Goal: Transaction & Acquisition: Purchase product/service

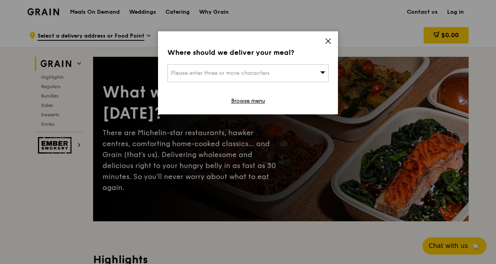
drag, startPoint x: 0, startPoint y: 0, endPoint x: 328, endPoint y: 43, distance: 330.4
click at [328, 43] on icon at bounding box center [328, 41] width 7 height 7
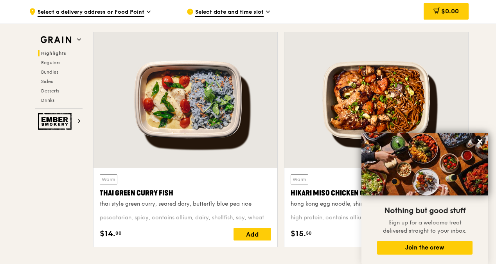
scroll to position [274, 0]
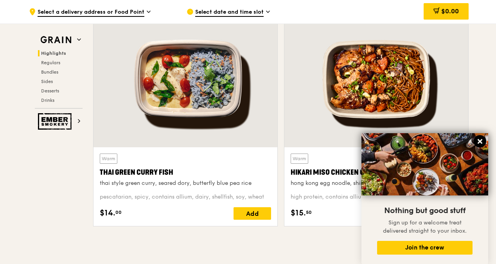
click at [480, 142] on icon at bounding box center [479, 141] width 5 height 5
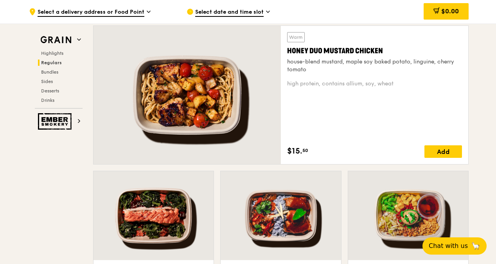
scroll to position [508, 0]
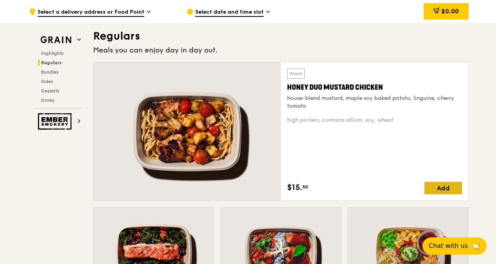
click at [436, 190] on div "Add" at bounding box center [443, 187] width 38 height 13
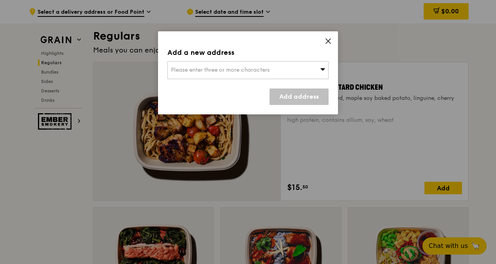
click at [328, 39] on icon at bounding box center [328, 41] width 7 height 7
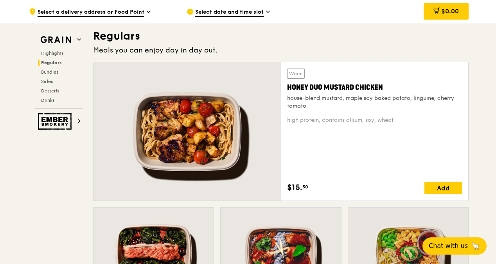
click at [259, 13] on span "Select date and time slot" at bounding box center [229, 12] width 68 height 9
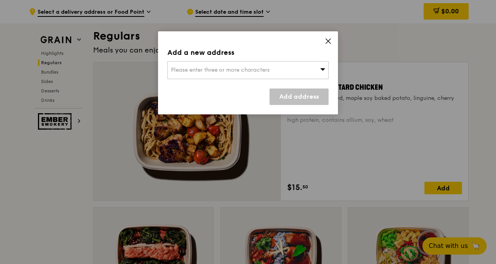
click at [295, 68] on div "Please enter three or more characters" at bounding box center [247, 70] width 161 height 18
click at [328, 43] on icon at bounding box center [328, 41] width 7 height 7
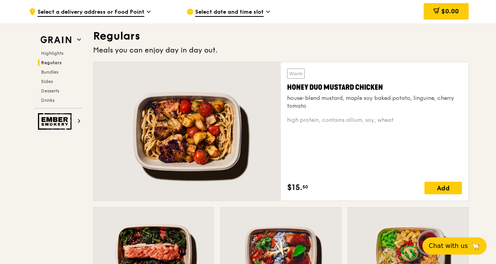
click at [226, 7] on div "Select date and time slot" at bounding box center [258, 11] width 145 height 23
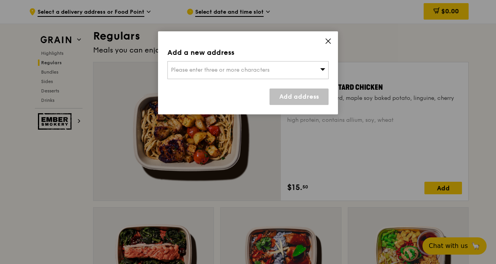
click at [218, 77] on div "Please enter three or more characters" at bounding box center [247, 70] width 161 height 18
click at [328, 41] on icon at bounding box center [328, 41] width 7 height 7
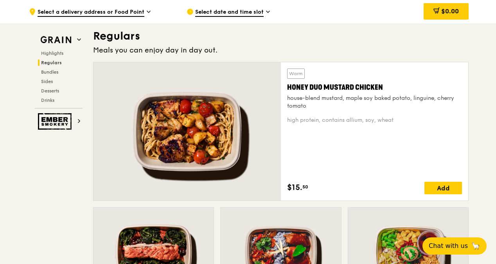
click at [130, 11] on span "Select a delivery address or Food Point" at bounding box center [91, 12] width 107 height 9
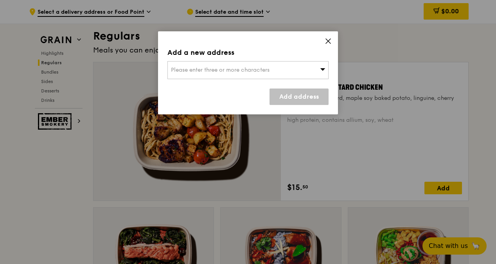
click at [280, 66] on div "Please enter three or more characters" at bounding box center [247, 70] width 161 height 18
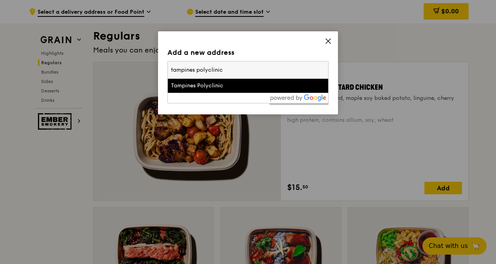
type input "tampines polyclinic"
click at [256, 84] on div "Tampines Polyclinic" at bounding box center [229, 86] width 116 height 8
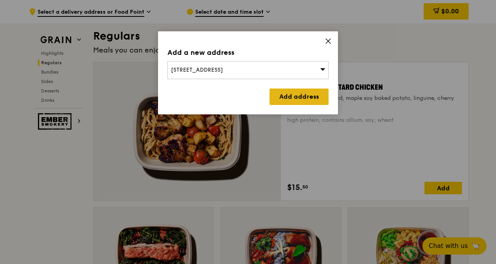
click at [306, 99] on link "Add address" at bounding box center [298, 96] width 59 height 16
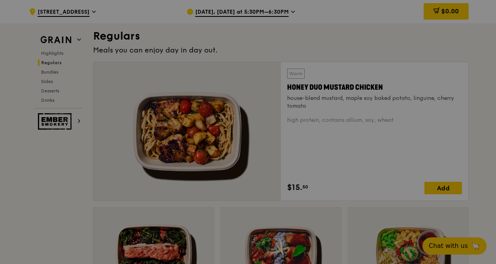
click at [258, 13] on div at bounding box center [248, 132] width 496 height 264
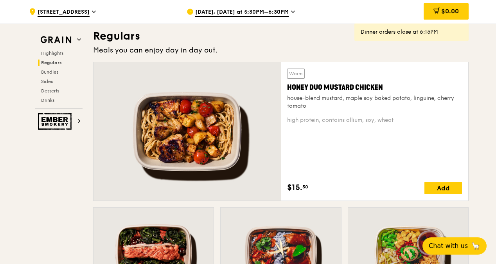
click at [258, 13] on span "[DATE], [DATE] at 5:30PM–6:30PM" at bounding box center [241, 12] width 93 height 9
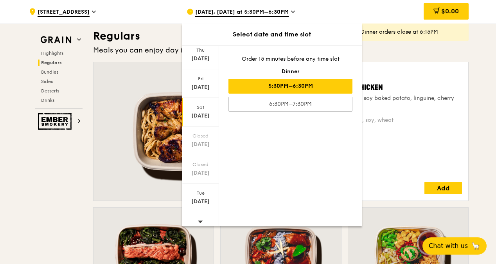
scroll to position [59, 0]
click at [197, 213] on icon at bounding box center [199, 216] width 5 height 6
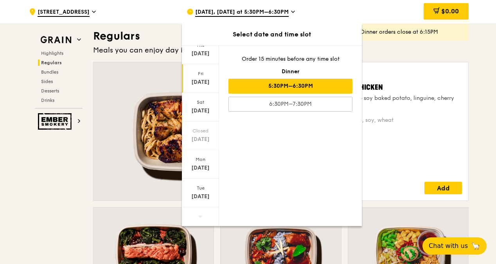
click at [203, 77] on div "[DATE]" at bounding box center [200, 78] width 37 height 29
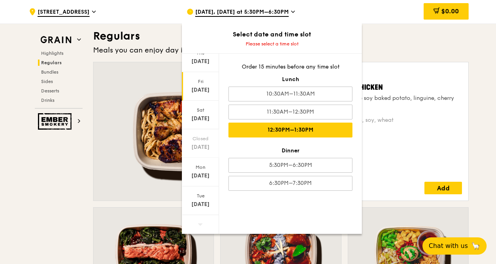
click at [313, 126] on div "12:30PM–1:30PM" at bounding box center [290, 129] width 124 height 15
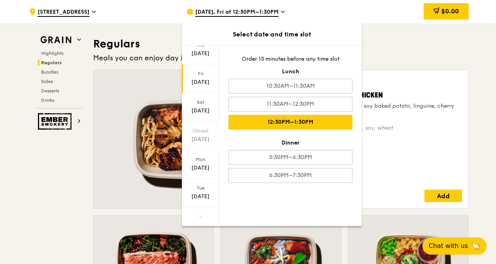
scroll to position [516, 0]
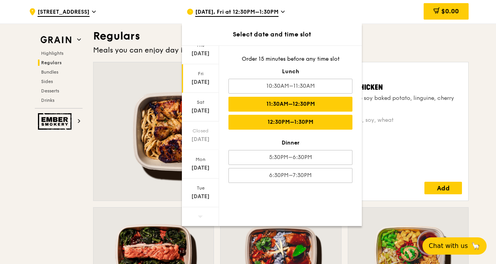
click at [317, 103] on div "11:30AM–12:30PM" at bounding box center [290, 104] width 124 height 15
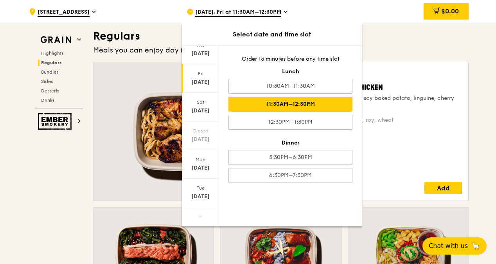
click at [451, 160] on div "Warm Honey Duo Mustard Chicken house-blend mustard, maple soy baked potato, lin…" at bounding box center [374, 131] width 175 height 126
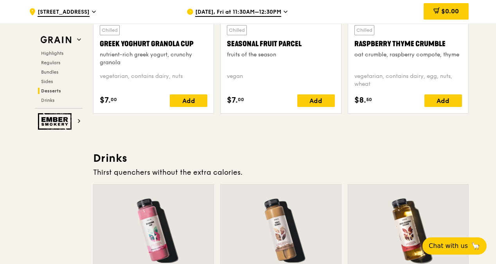
scroll to position [2627, 0]
